Goal: Book appointment/travel/reservation

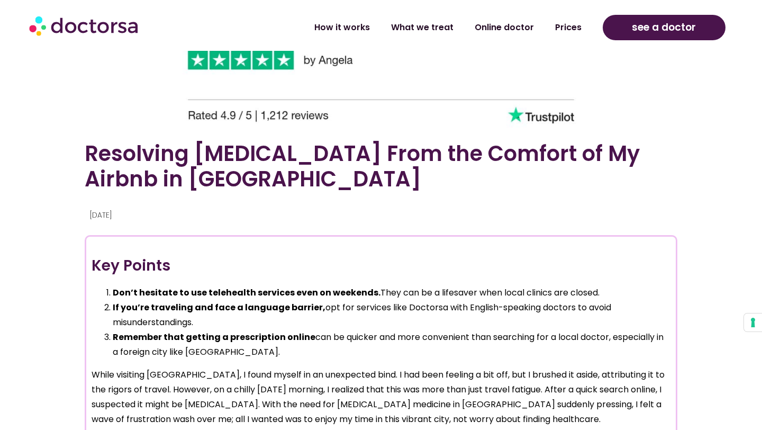
scroll to position [598, 0]
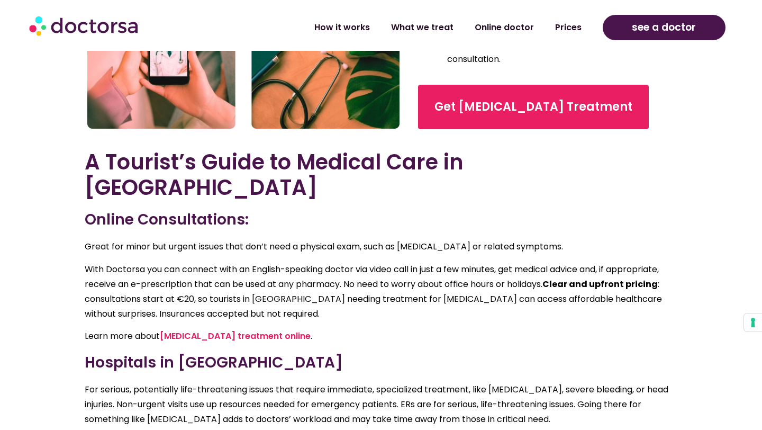
scroll to position [1852, 0]
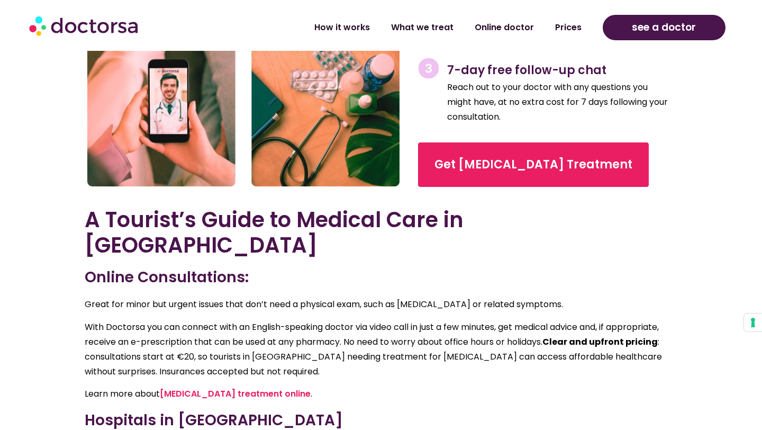
click at [498, 179] on div "How does it work? 99% of our users solve their issue within 1 hour. No waiting,…" at bounding box center [544, 12] width 275 height 372
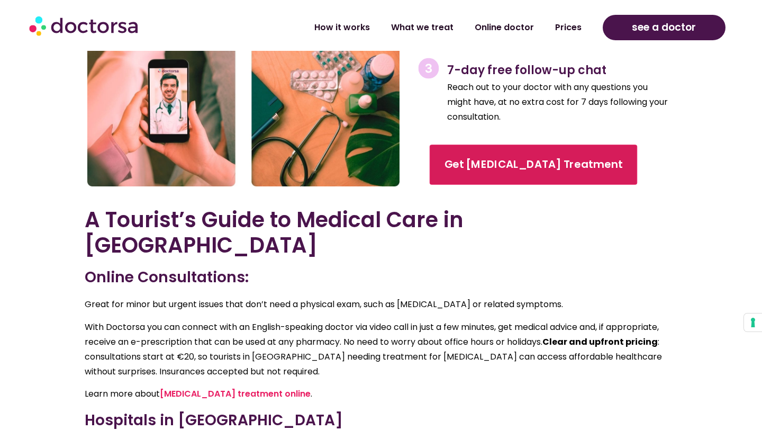
click at [498, 157] on span "Get Yeast Infection Treatment" at bounding box center [533, 164] width 178 height 15
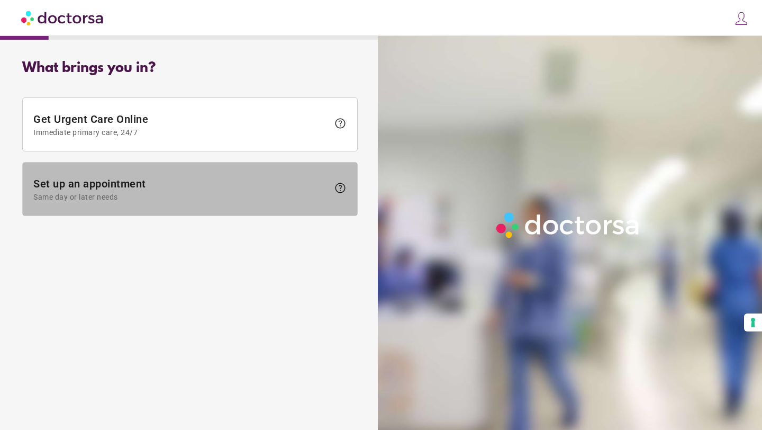
click at [272, 184] on span "Set up an appointment Same day or later needs" at bounding box center [180, 189] width 295 height 24
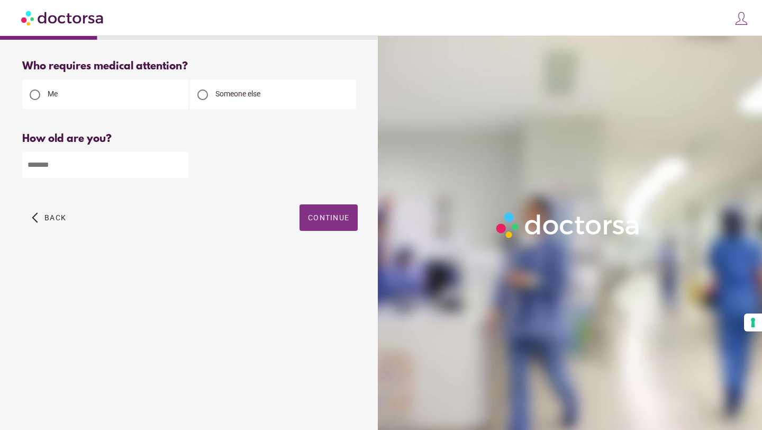
click at [317, 216] on span "Continue" at bounding box center [328, 217] width 41 height 8
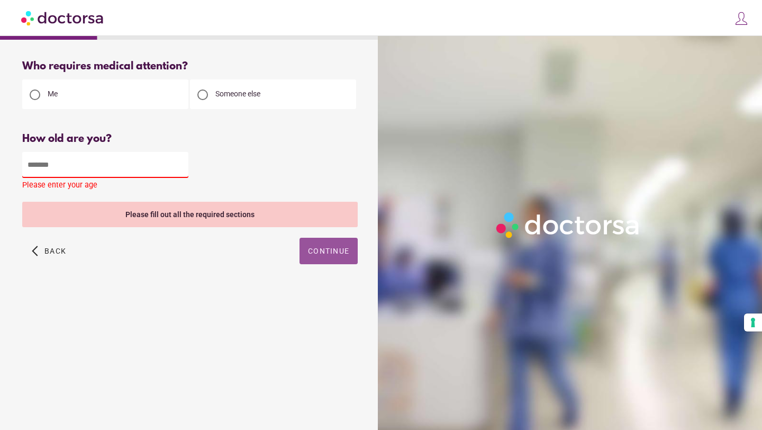
click at [162, 164] on input "number" at bounding box center [105, 165] width 166 height 26
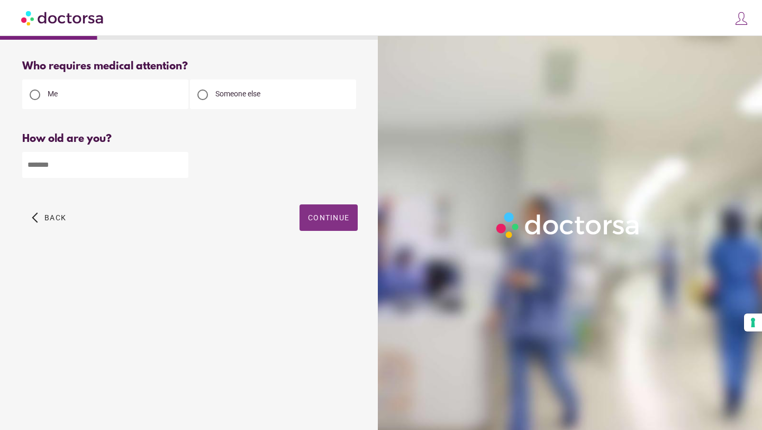
type input "**"
click at [310, 222] on span "Continue" at bounding box center [328, 217] width 41 height 8
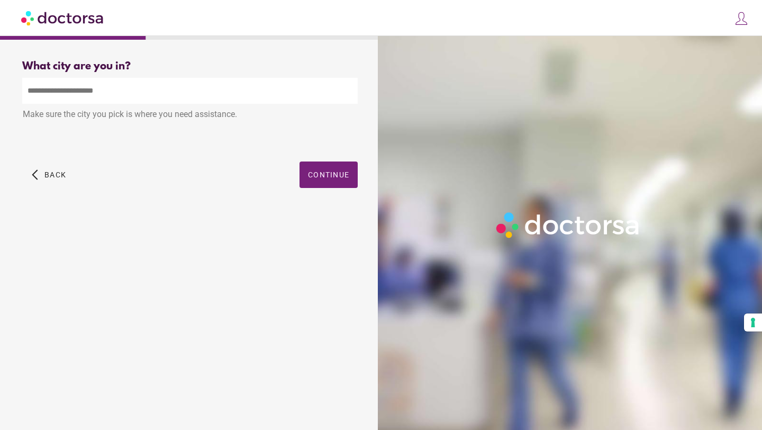
click at [237, 97] on input "text" at bounding box center [189, 91] width 335 height 26
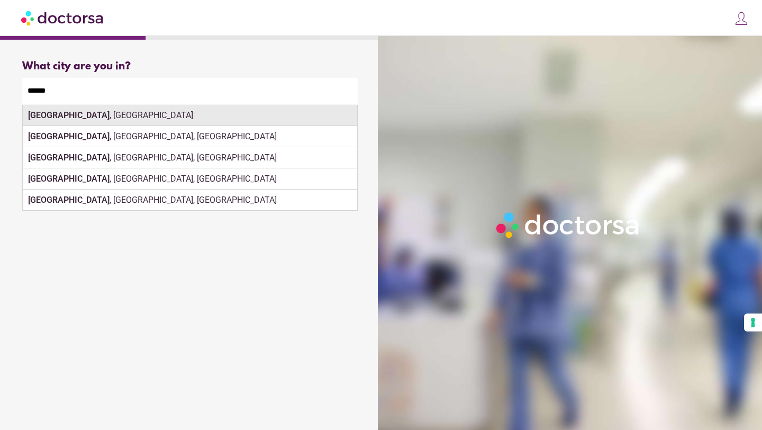
click at [266, 119] on div "Berlin , Germany" at bounding box center [190, 115] width 334 height 21
type input "**********"
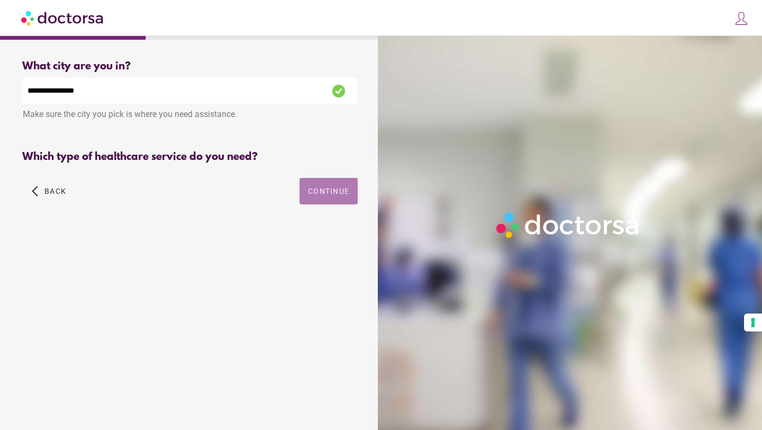
click at [327, 183] on div "**********" at bounding box center [189, 144] width 369 height 185
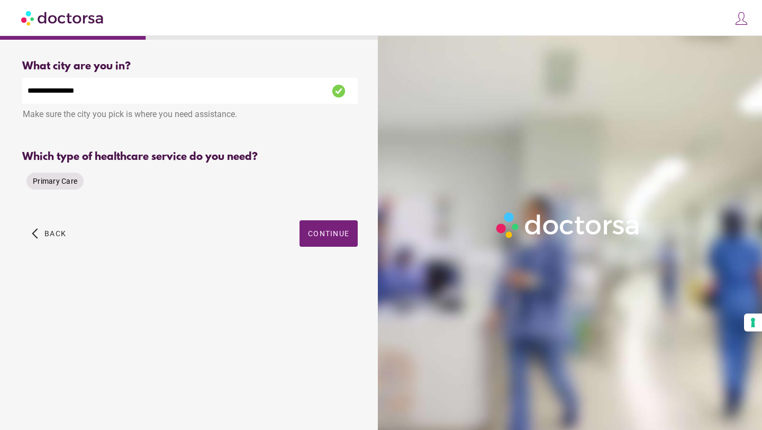
click at [75, 183] on span "Primary Care" at bounding box center [55, 181] width 44 height 8
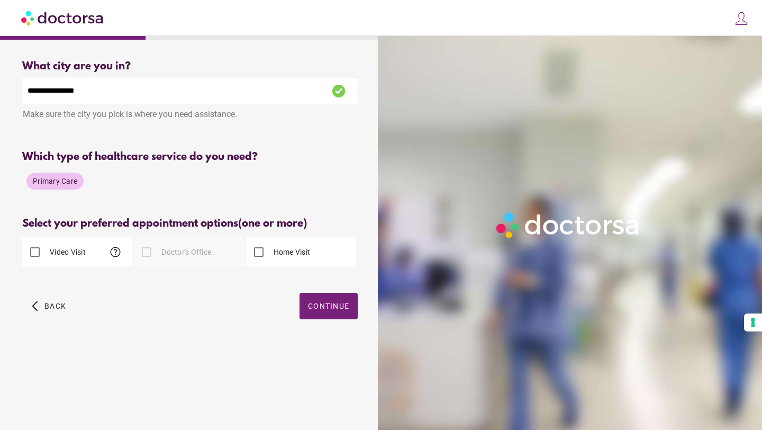
click at [59, 251] on label "Video Visit" at bounding box center [67, 252] width 38 height 11
click at [330, 307] on span "Continue" at bounding box center [328, 306] width 41 height 8
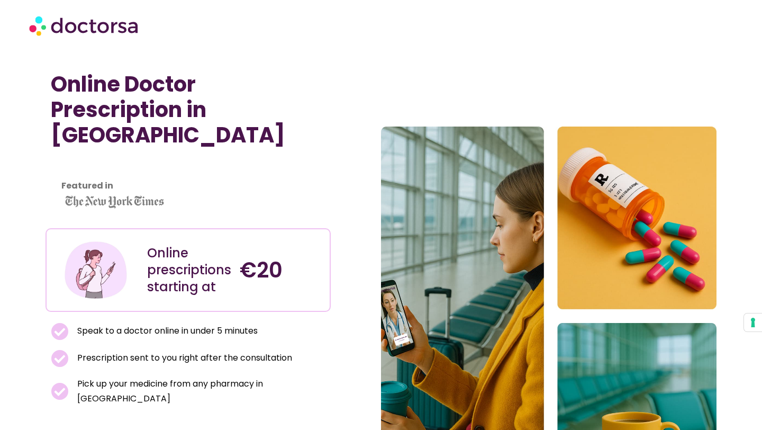
click at [130, 31] on img at bounding box center [84, 26] width 111 height 32
